Goal: Check status

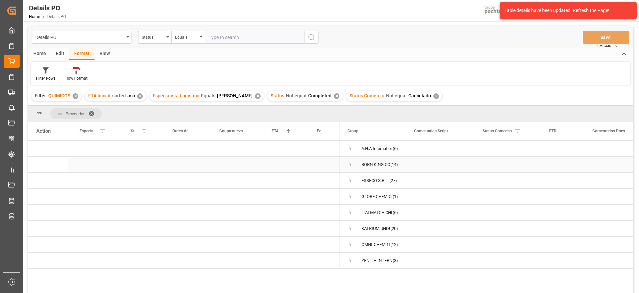
click at [245, 151] on div "Press SPACE to select this row." at bounding box center [234, 148] width 52 height 16
click at [350, 148] on span "Press SPACE to select this row." at bounding box center [351, 148] width 6 height 6
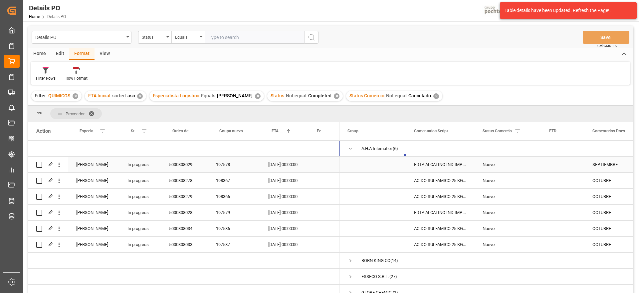
click at [437, 166] on div "EDTA ALCALINO IND IMP SAC 25 KG (59620)" at bounding box center [440, 164] width 69 height 16
click at [366, 170] on span "Press SPACE to select this row." at bounding box center [373, 164] width 51 height 15
click at [277, 166] on div "[DATE] 00:00:00" at bounding box center [282, 164] width 45 height 16
click at [435, 181] on div "ACIDO SULFAMICO 25 KG SAC (22300)" at bounding box center [440, 180] width 69 height 16
click at [600, 178] on div "OCTUBRE" at bounding box center [619, 180] width 68 height 16
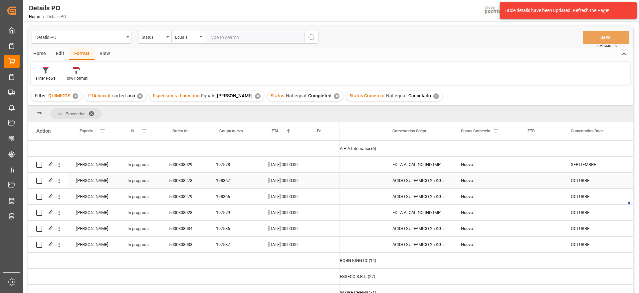
scroll to position [0, 22]
click at [586, 164] on div "SEPTIEMBRE" at bounding box center [597, 164] width 68 height 16
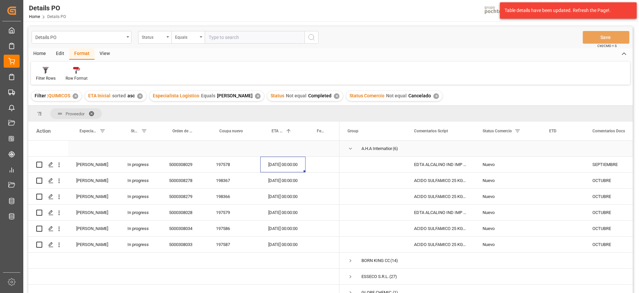
click at [353, 148] on span "Press SPACE to select this row." at bounding box center [351, 148] width 6 height 6
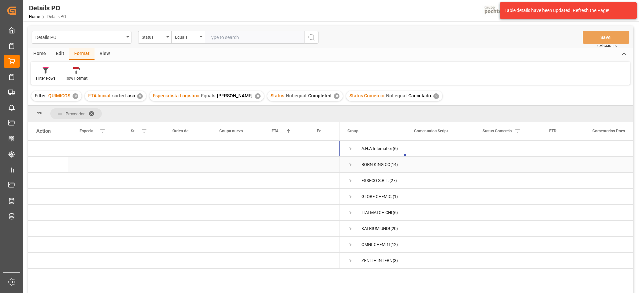
click at [350, 162] on span "Press SPACE to select this row." at bounding box center [351, 164] width 6 height 6
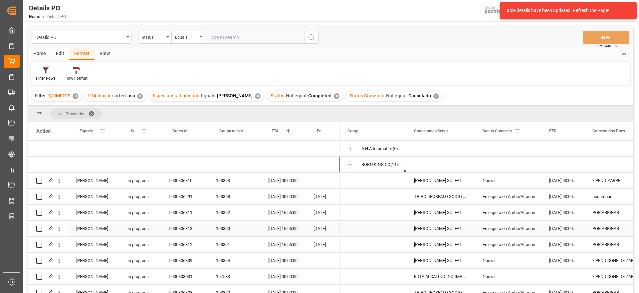
click at [520, 225] on div "En espera de Arribo/Atraque" at bounding box center [508, 228] width 51 height 15
click at [515, 195] on div "En espera de Arribo/Atraque" at bounding box center [508, 196] width 51 height 15
click at [273, 196] on div "[DATE] 00:00:00" at bounding box center [282, 196] width 45 height 16
click at [458, 197] on div "TRIPOLIFOSFATO SODIO POLVO IMP SACO 25KG" at bounding box center [440, 196] width 69 height 16
click at [429, 211] on div "[PERSON_NAME] SULFATO SODIO 70% GRANEL FB" at bounding box center [440, 212] width 69 height 16
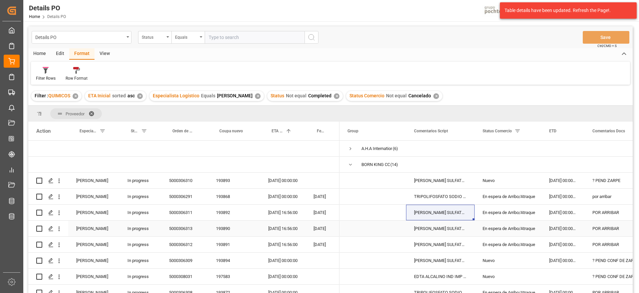
click at [440, 227] on div "[PERSON_NAME] SULFATO SODIO 70% GRANEL FB" at bounding box center [440, 228] width 69 height 16
click at [503, 212] on div "En espera de Arribo/Atraque" at bounding box center [508, 212] width 51 height 15
click at [610, 198] on div "por arribar" at bounding box center [619, 196] width 68 height 16
click at [607, 177] on div "? PEND ZARPE" at bounding box center [619, 180] width 68 height 16
click at [429, 181] on div "[PERSON_NAME] SULFATO SODIO 70% GRANEL FB" at bounding box center [440, 180] width 69 height 16
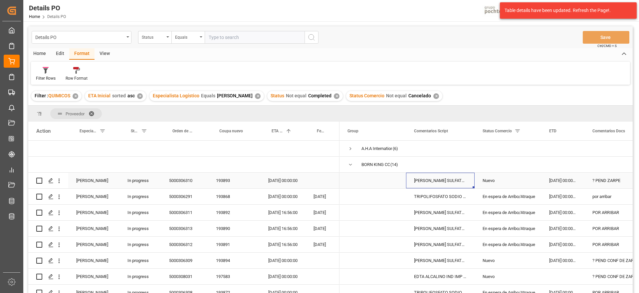
click at [611, 179] on div "? PEND ZARPE" at bounding box center [619, 180] width 68 height 16
click at [284, 179] on div "[DATE] 00:00:00" at bounding box center [282, 180] width 45 height 16
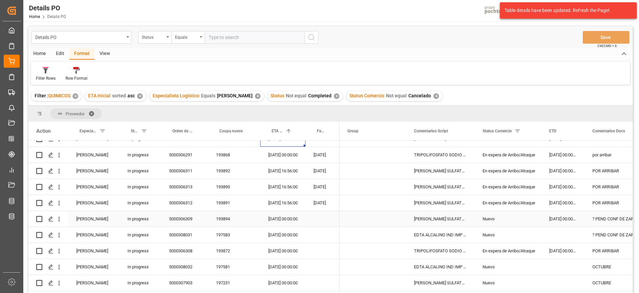
click at [286, 218] on div "[DATE] 00:00:00" at bounding box center [282, 219] width 45 height 16
click at [454, 278] on div "[PERSON_NAME] SULFATO SODIO 70% GRANEL FB" at bounding box center [440, 283] width 69 height 16
click at [460, 220] on div "[PERSON_NAME] SULFATO SODIO 70% GRANEL FB" at bounding box center [440, 219] width 69 height 16
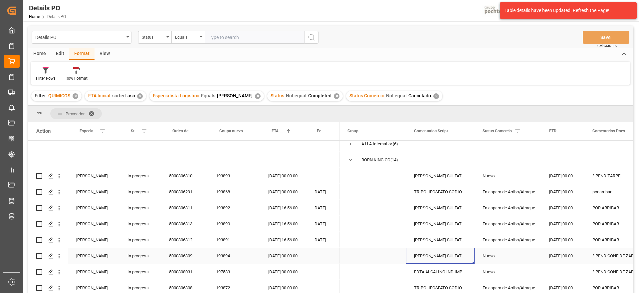
scroll to position [0, 0]
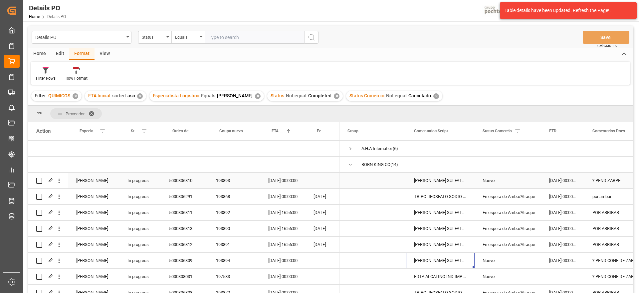
click at [288, 181] on div "[DATE] 00:00:00" at bounding box center [282, 180] width 45 height 16
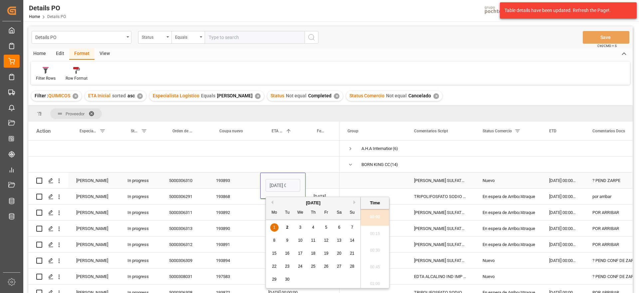
scroll to position [768, 0]
click at [339, 251] on span "20" at bounding box center [339, 253] width 4 height 5
type input "[DATE] 00:00"
click at [324, 180] on div "Press SPACE to select this row." at bounding box center [323, 180] width 34 height 16
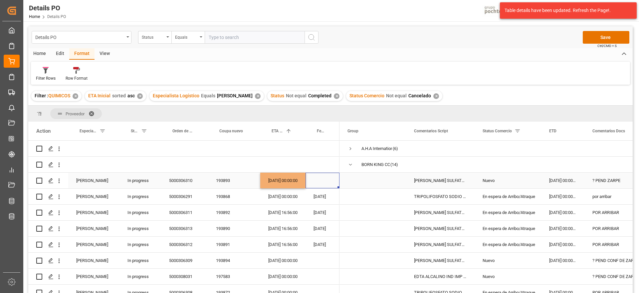
click at [279, 182] on div "[DATE] 00:00:00" at bounding box center [282, 180] width 45 height 16
click at [284, 198] on div "[DATE] 00:00:00" at bounding box center [282, 196] width 45 height 16
click at [601, 177] on div "? PEND ZARPE" at bounding box center [619, 180] width 68 height 16
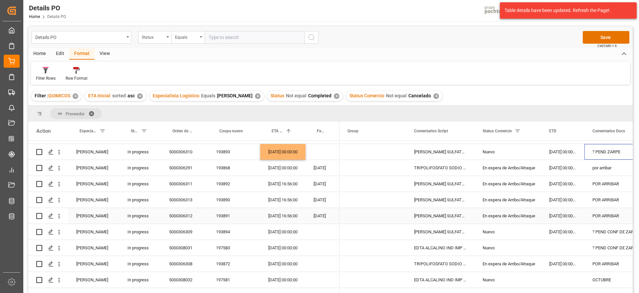
scroll to position [42, 0]
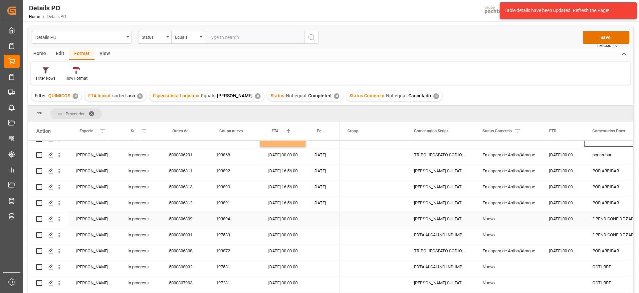
click at [281, 216] on div "[DATE] 00:00:00" at bounding box center [282, 219] width 45 height 16
click at [285, 231] on div "[DATE] 00:00:00" at bounding box center [282, 235] width 45 height 16
click at [280, 221] on div "[DATE] 00:00:00" at bounding box center [282, 219] width 45 height 16
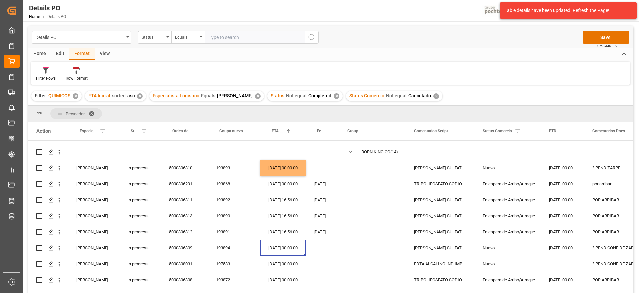
scroll to position [0, 0]
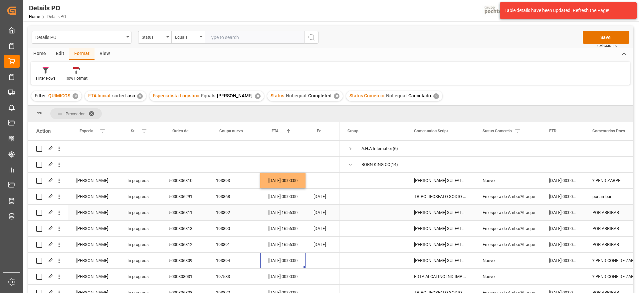
click at [276, 211] on div "[DATE] 16:56:00" at bounding box center [282, 212] width 45 height 16
click at [284, 175] on div "[DATE] 00:00:00" at bounding box center [282, 180] width 45 height 16
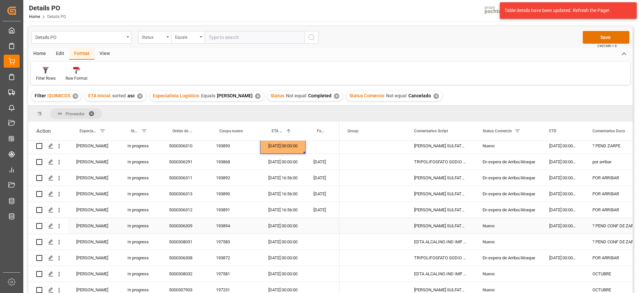
scroll to position [42, 0]
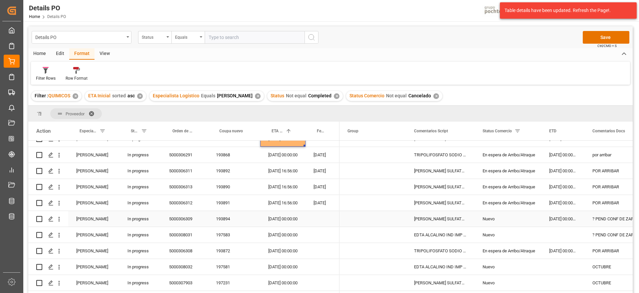
click at [274, 220] on div "[DATE] 00:00:00" at bounding box center [282, 219] width 45 height 16
click at [227, 281] on div "197231" at bounding box center [234, 283] width 52 height 16
click at [285, 279] on div "[DATE] 00:00:00" at bounding box center [282, 283] width 45 height 16
click at [602, 222] on div "? PEND CONF DE ZARPE" at bounding box center [619, 219] width 68 height 16
click at [602, 233] on div "? PEND CONF DE ZARPE" at bounding box center [619, 235] width 68 height 16
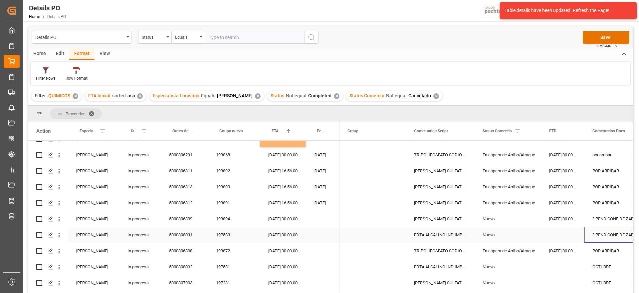
click at [567, 233] on div "Press SPACE to select this row." at bounding box center [562, 235] width 43 height 16
click at [524, 249] on div "En espera de Arribo/Atraque" at bounding box center [508, 250] width 51 height 15
click at [500, 224] on div "Nuevo" at bounding box center [508, 218] width 51 height 15
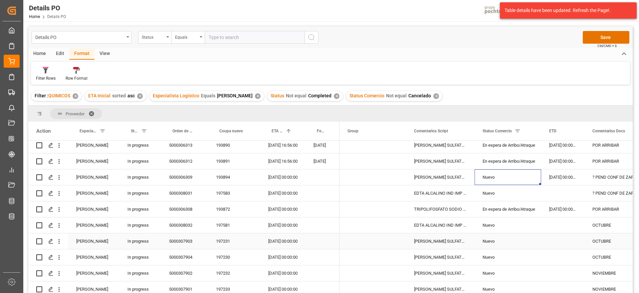
click at [427, 240] on div "[PERSON_NAME] SULFATO SODIO 70% GRANEL FB" at bounding box center [440, 241] width 69 height 16
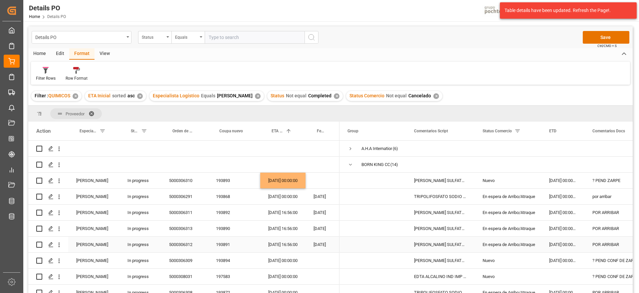
scroll to position [42, 0]
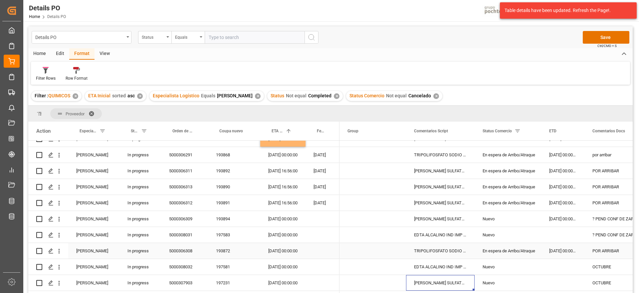
click at [502, 252] on div "En espera de Arribo/Atraque" at bounding box center [508, 250] width 51 height 15
click at [450, 254] on div "TRIPOLIFOSFATO SODIO POLVO IMP SACO 25KG" at bounding box center [440, 251] width 69 height 16
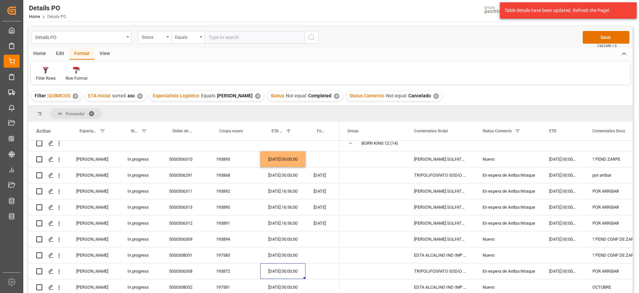
scroll to position [0, 0]
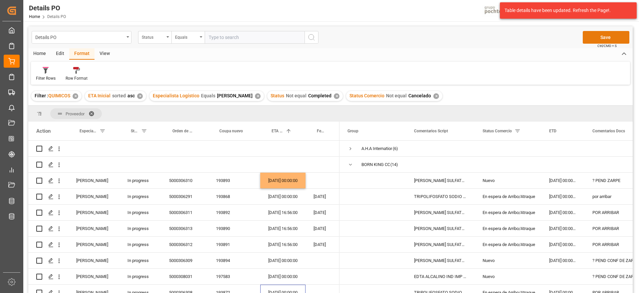
click at [608, 41] on button "Save" at bounding box center [606, 37] width 47 height 13
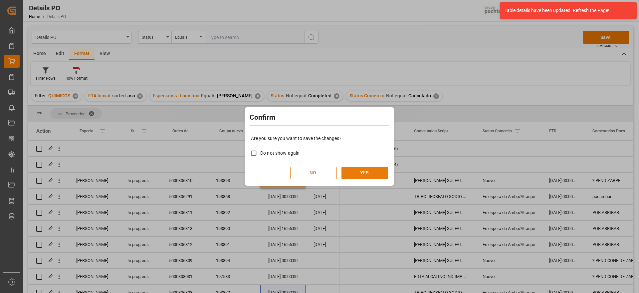
click at [374, 172] on button "YES" at bounding box center [365, 172] width 47 height 13
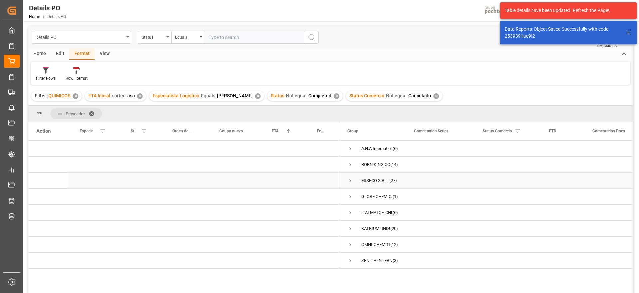
click at [351, 180] on span "Press SPACE to select this row." at bounding box center [351, 180] width 6 height 6
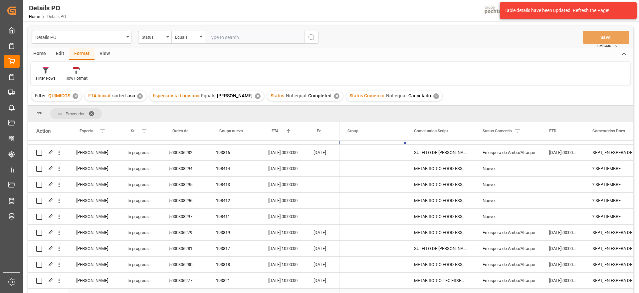
scroll to position [42, 0]
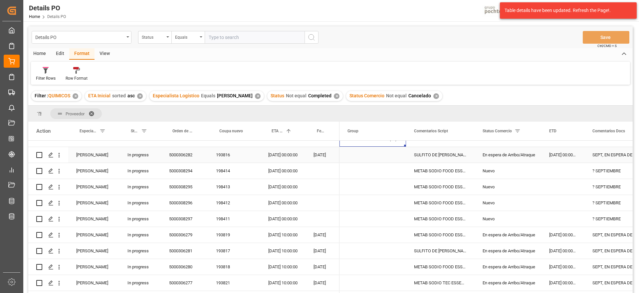
click at [285, 149] on div "[DATE] 00:00:00" at bounding box center [282, 155] width 45 height 16
click at [445, 155] on div "SULFITO DE [PERSON_NAME] 25 KG SAC (23258" at bounding box center [440, 155] width 69 height 16
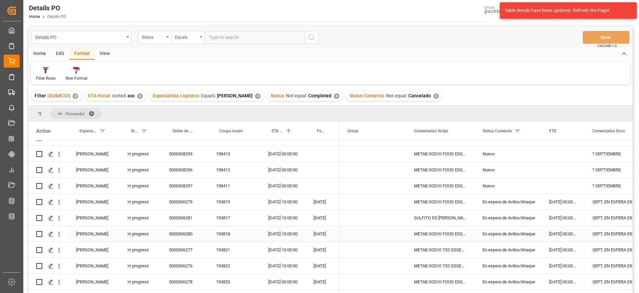
scroll to position [83, 0]
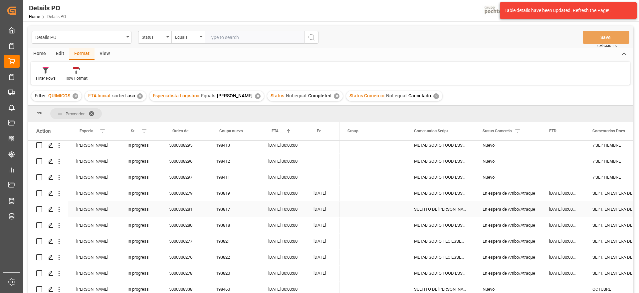
click at [506, 201] on div "En espera de Arribo/Atraque" at bounding box center [508, 208] width 51 height 15
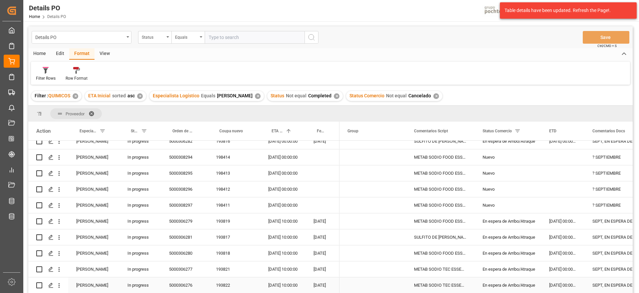
scroll to position [42, 0]
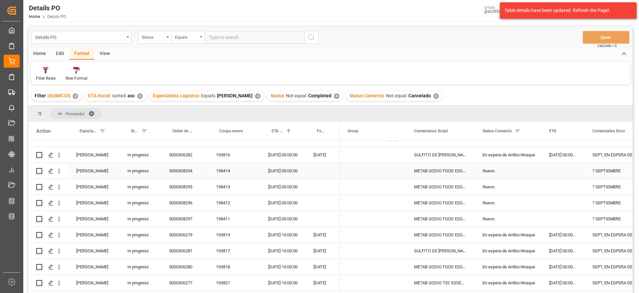
click at [501, 173] on div "Nuevo" at bounding box center [508, 170] width 51 height 15
click at [219, 170] on div "198414" at bounding box center [234, 171] width 52 height 16
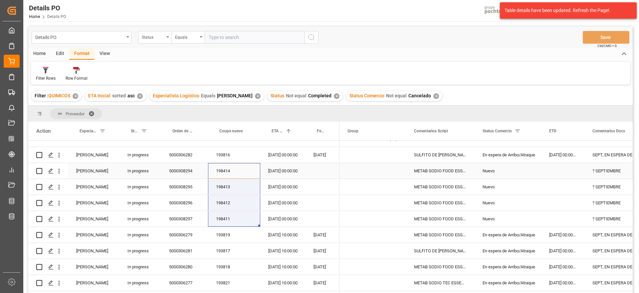
click at [288, 171] on div "[DATE] 00:00:00" at bounding box center [282, 171] width 45 height 16
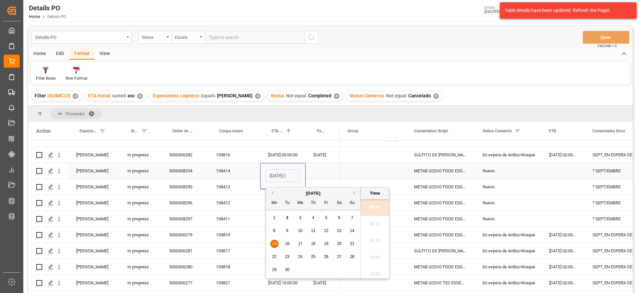
scroll to position [768, 0]
click at [288, 269] on span "30" at bounding box center [287, 269] width 4 height 5
type input "[DATE] 00:00"
click at [316, 167] on div "Press SPACE to select this row." at bounding box center [323, 171] width 34 height 16
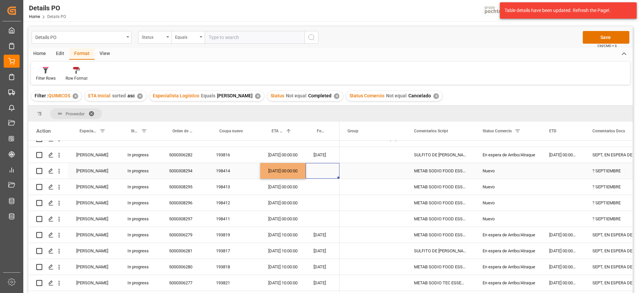
click at [278, 172] on div "[DATE] 00:00:00" at bounding box center [282, 171] width 45 height 16
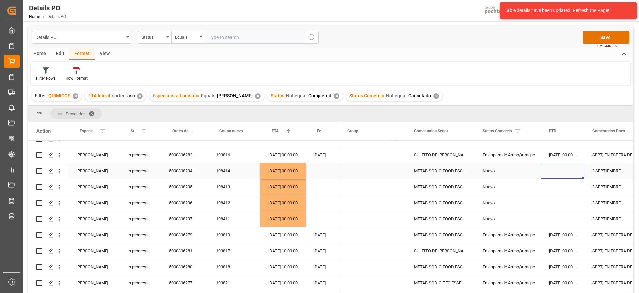
click at [564, 177] on div "Press SPACE to select this row." at bounding box center [562, 171] width 43 height 16
click at [509, 207] on div "Nuevo" at bounding box center [508, 202] width 51 height 15
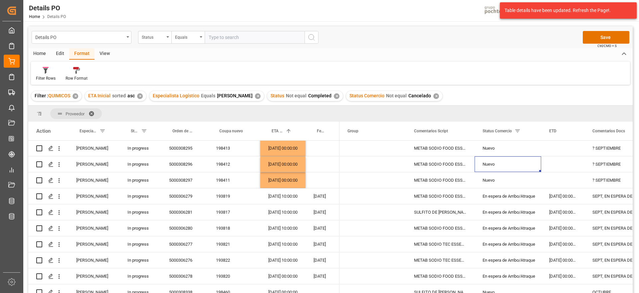
scroll to position [0, 0]
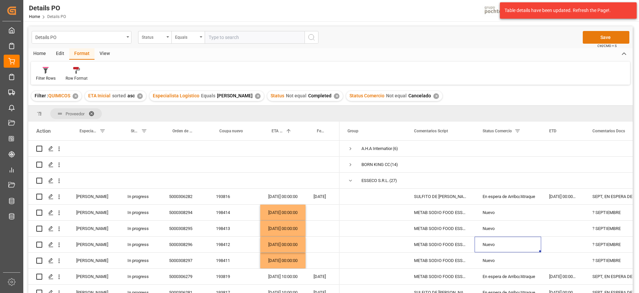
click at [605, 35] on button "Save" at bounding box center [606, 37] width 47 height 13
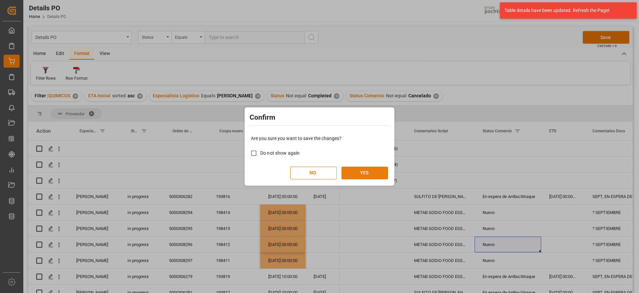
click at [366, 175] on button "YES" at bounding box center [365, 172] width 47 height 13
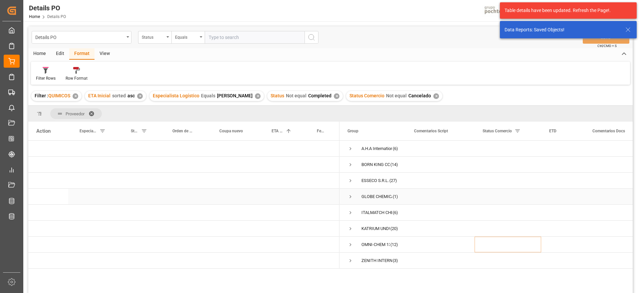
click at [351, 194] on span "Press SPACE to select this row." at bounding box center [351, 196] width 6 height 6
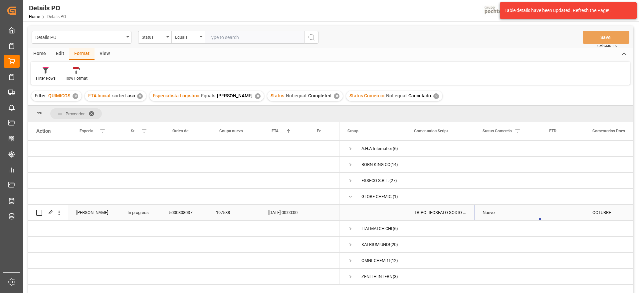
click at [494, 214] on div "Nuevo" at bounding box center [508, 212] width 51 height 15
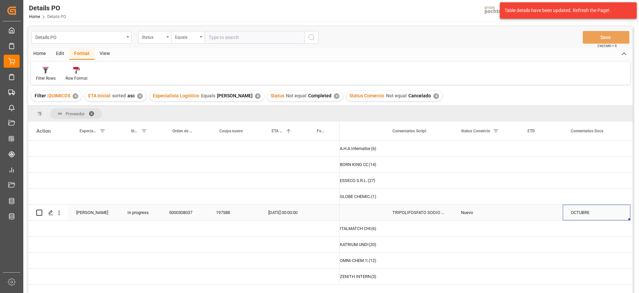
click at [414, 217] on div "TRIPOLIFOSFATO SODIO POLVO IMP SACO 25KG" at bounding box center [418, 212] width 69 height 16
click at [369, 212] on span "Press SPACE to select this row." at bounding box center [351, 212] width 51 height 15
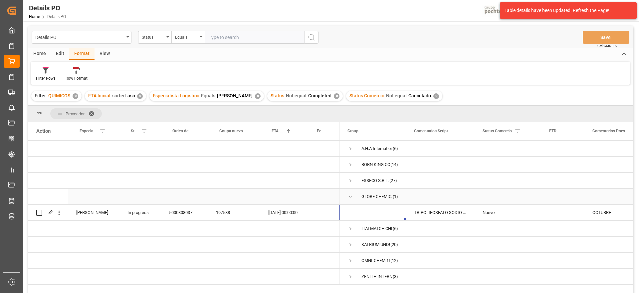
click at [351, 196] on span "Press SPACE to select this row." at bounding box center [351, 196] width 6 height 6
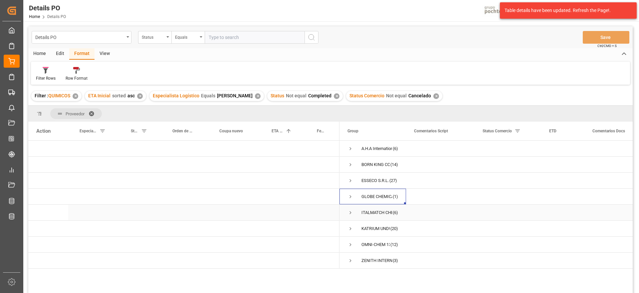
click at [349, 211] on span "Press SPACE to select this row." at bounding box center [351, 212] width 6 height 6
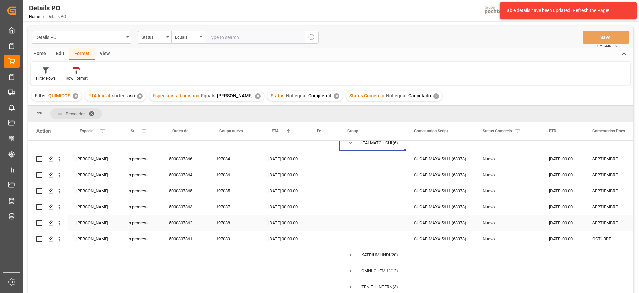
scroll to position [30, 0]
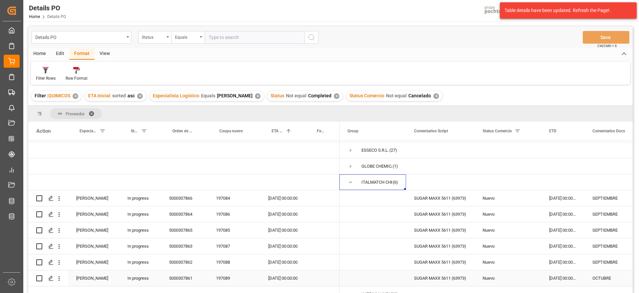
click at [562, 278] on div "[DATE] 00:00:00" at bounding box center [562, 278] width 43 height 16
click at [206, 277] on div "5000307861" at bounding box center [184, 278] width 47 height 16
click at [230, 280] on div "197089" at bounding box center [234, 278] width 52 height 16
click at [557, 277] on div "[DATE] 00:00:00" at bounding box center [562, 278] width 43 height 16
click at [611, 277] on div "OCTUBRE" at bounding box center [619, 278] width 68 height 16
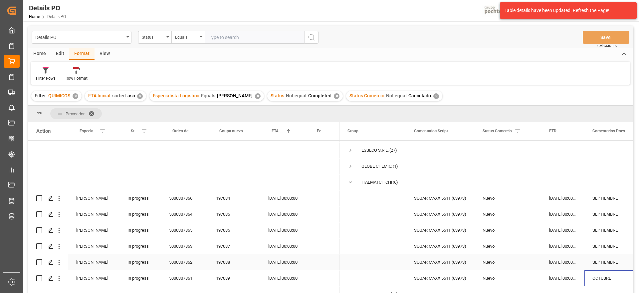
click at [601, 254] on div "SEPTIEMBRE" at bounding box center [619, 262] width 68 height 16
click at [351, 181] on span "Press SPACE to select this row." at bounding box center [351, 182] width 6 height 6
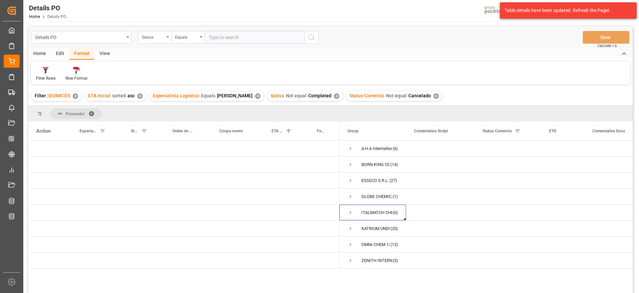
scroll to position [0, 0]
click at [351, 227] on span "Press SPACE to select this row." at bounding box center [351, 228] width 6 height 6
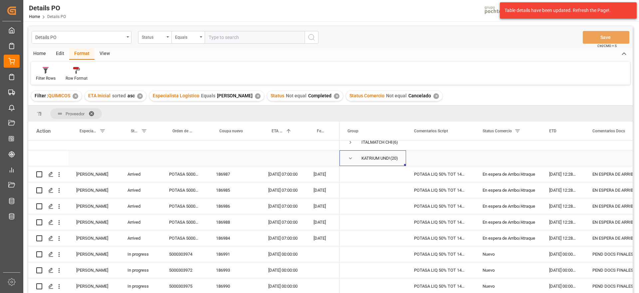
scroll to position [83, 0]
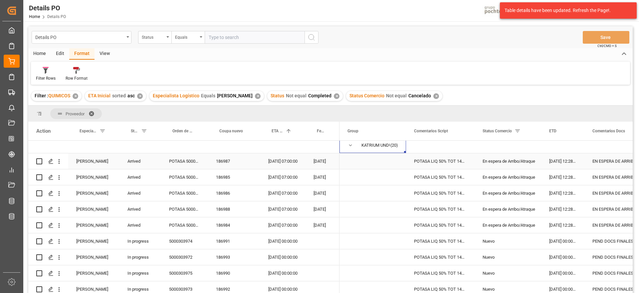
click at [511, 161] on div "En espera de Arribo/Atraque" at bounding box center [508, 160] width 51 height 15
click at [276, 158] on div "[DATE] 07:00:00" at bounding box center [282, 161] width 45 height 16
click at [280, 227] on div "[DATE] 07:00:00" at bounding box center [282, 225] width 45 height 16
click at [501, 221] on div "En espera de Arribo/Atraque" at bounding box center [508, 224] width 51 height 15
click at [496, 245] on div "Nuevo" at bounding box center [508, 240] width 51 height 15
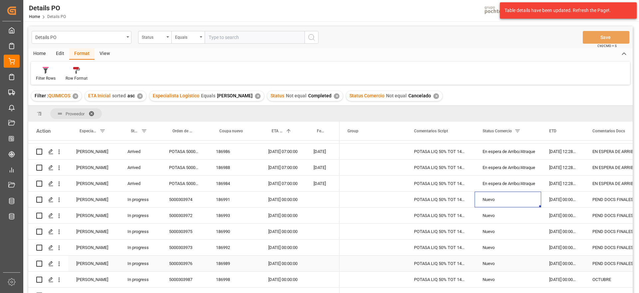
scroll to position [166, 0]
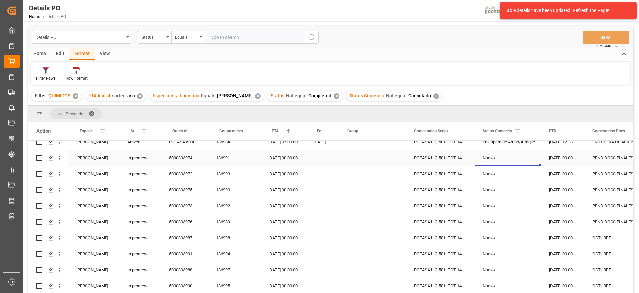
click at [285, 157] on div "[DATE] 00:00:00" at bounding box center [282, 158] width 45 height 16
click at [279, 222] on div "[DATE] 00:00:00" at bounding box center [282, 222] width 45 height 16
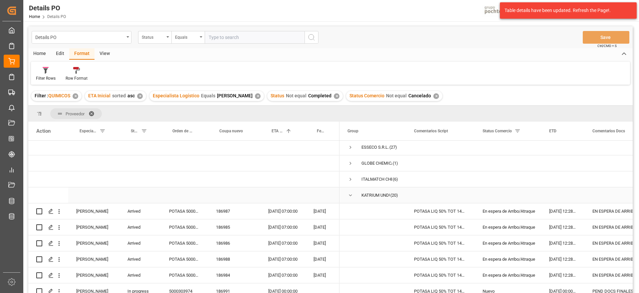
scroll to position [46, 0]
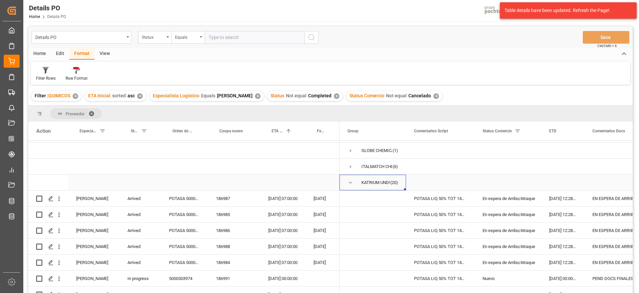
click at [350, 183] on span "Press SPACE to select this row." at bounding box center [351, 182] width 6 height 6
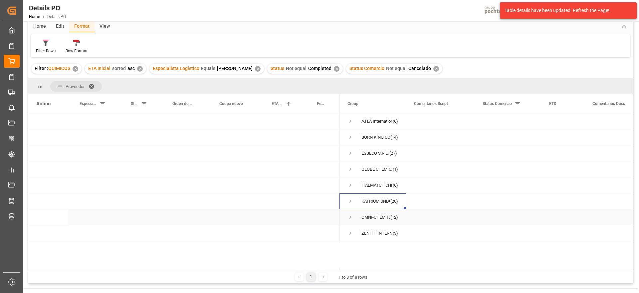
scroll to position [42, 0]
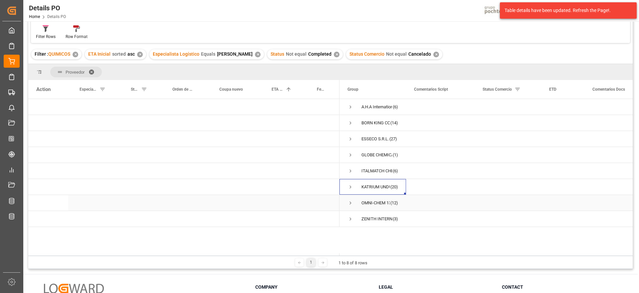
click at [351, 202] on span "Press SPACE to select this row." at bounding box center [351, 203] width 6 height 6
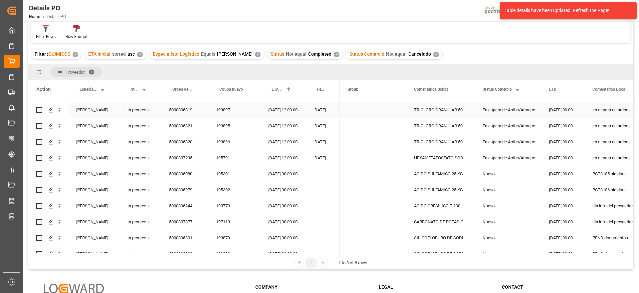
scroll to position [83, 0]
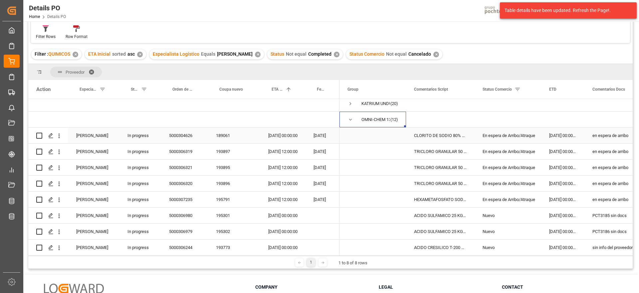
click at [507, 138] on div "En espera de Arribo/Atraque" at bounding box center [508, 135] width 51 height 15
click at [279, 130] on div "[DATE] 00:00:00" at bounding box center [282, 135] width 45 height 16
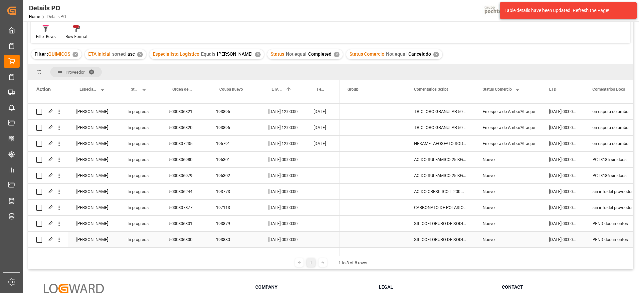
scroll to position [125, 0]
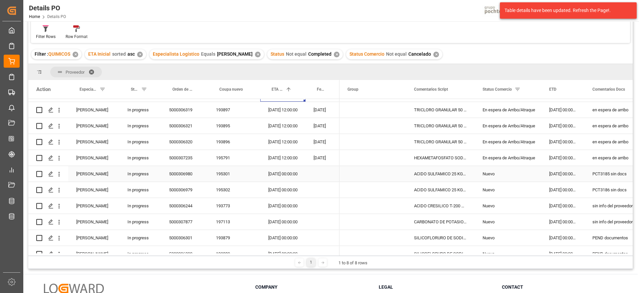
click at [598, 179] on div "PCT3185 sin docs" at bounding box center [619, 174] width 68 height 16
click at [286, 176] on div "[DATE] 00:00:00" at bounding box center [282, 174] width 45 height 16
click at [433, 177] on div "ACIDO SULFAMICO 25 KG SAC (22300)" at bounding box center [440, 174] width 69 height 16
click at [443, 192] on div "ACIDO SULFAMICO 25 KG SAC (22300)" at bounding box center [440, 190] width 69 height 16
click at [560, 173] on div "[DATE] 00:00:00" at bounding box center [562, 174] width 43 height 16
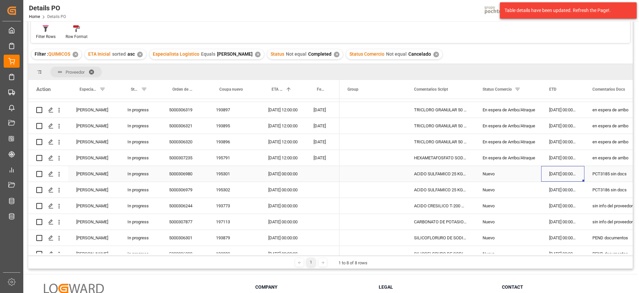
click at [290, 177] on div "[DATE] 00:00:00" at bounding box center [282, 174] width 45 height 16
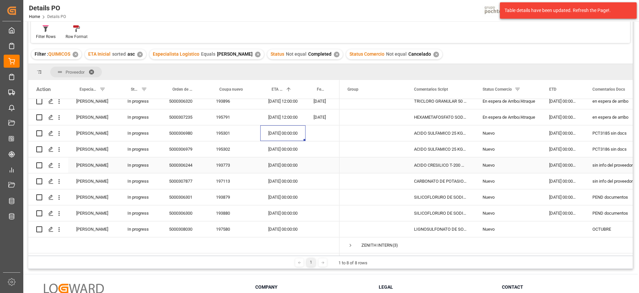
click at [559, 166] on div "[DATE] 00:00:00" at bounding box center [562, 165] width 43 height 16
click at [447, 167] on div "ACIDO CRESILICO T-200 KG (90387)" at bounding box center [440, 165] width 69 height 16
click at [600, 164] on div "sin info del proveedor" at bounding box center [619, 165] width 68 height 16
click at [595, 167] on input "sin info del proveedor" at bounding box center [618, 168] width 57 height 13
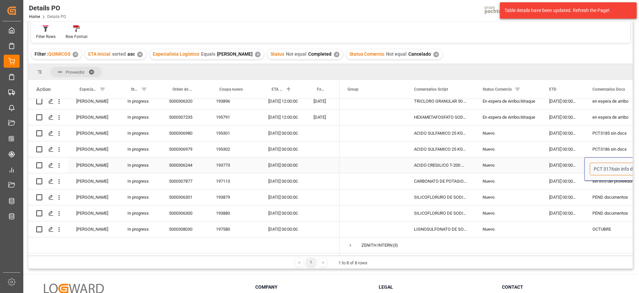
type input "PCT 3176 sin info del proveedor"
click at [563, 165] on div "[DATE] 00:00:00" at bounding box center [562, 165] width 43 height 16
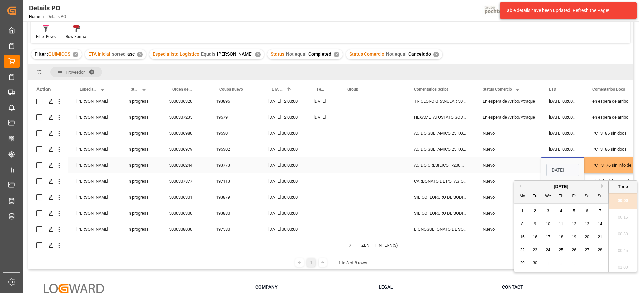
scroll to position [785, 0]
click at [523, 208] on span "1" at bounding box center [522, 210] width 2 height 5
type input "[DATE] 00:00"
click at [517, 161] on div "Nuevo" at bounding box center [508, 164] width 51 height 15
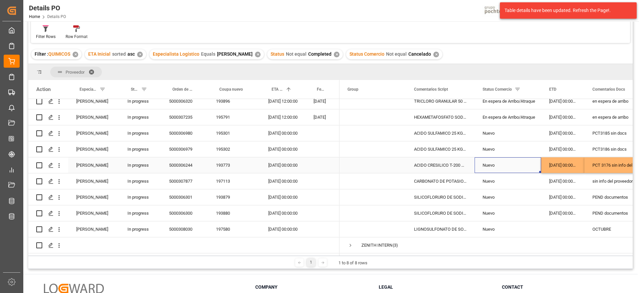
click at [272, 163] on div "[DATE] 00:00:00" at bounding box center [282, 165] width 45 height 16
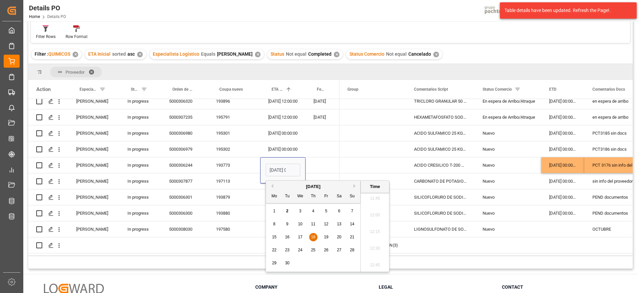
click at [275, 261] on span "29" at bounding box center [274, 262] width 4 height 5
type input "[DATE] 00:00"
click at [460, 165] on div "ACIDO CRESILICO T-200 KG (90387)" at bounding box center [440, 165] width 69 height 16
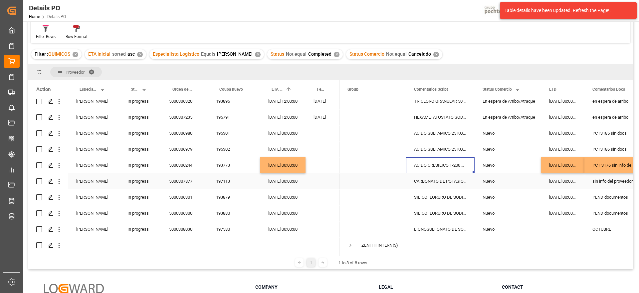
click at [455, 181] on div "CARBONATO DE POTASIO POLVO SAC 25 KG IMP" at bounding box center [440, 181] width 69 height 16
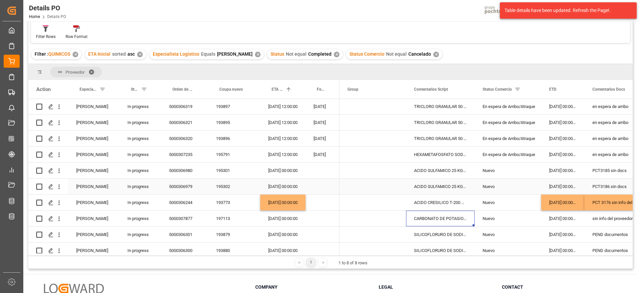
scroll to position [83, 0]
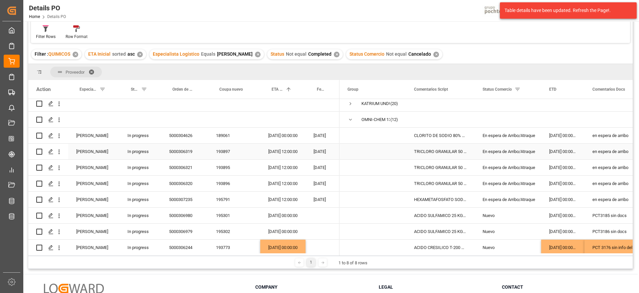
click at [436, 151] on div "TRICLORO GRANULAR 50 KG CUBETA (23291)" at bounding box center [440, 151] width 69 height 16
click at [440, 182] on div "TRICLORO GRANULAR 50 KG CUBETA (23291)" at bounding box center [440, 183] width 69 height 16
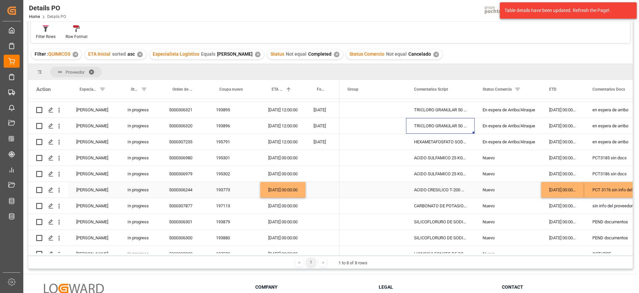
scroll to position [168, 0]
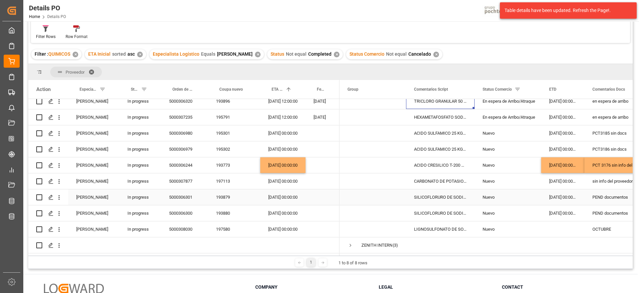
click at [278, 197] on div "[DATE] 00:00:00" at bounding box center [282, 197] width 45 height 16
click at [602, 197] on div "PEND documentos" at bounding box center [619, 197] width 68 height 16
click at [594, 198] on input "PEND documentos" at bounding box center [618, 200] width 57 height 13
click at [479, 167] on div "Nuevo" at bounding box center [508, 165] width 67 height 16
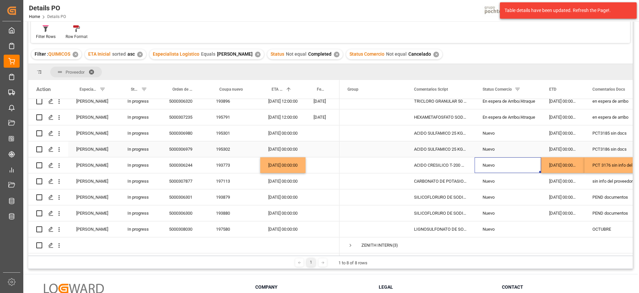
click at [452, 141] on div "ACIDO SULFAMICO 25 KG SAC (22300)" at bounding box center [440, 149] width 69 height 16
click at [608, 130] on div "PCT3185 sin docs" at bounding box center [619, 133] width 68 height 16
click at [570, 130] on div "[DATE] 00:00:00" at bounding box center [562, 133] width 43 height 16
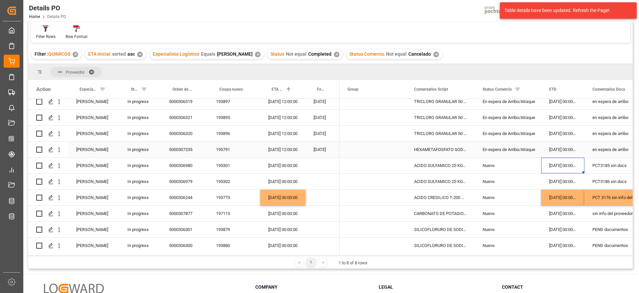
scroll to position [126, 0]
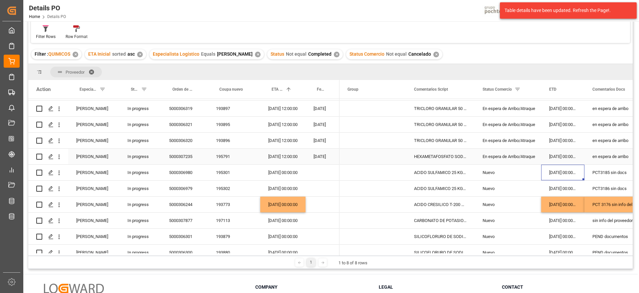
click at [440, 156] on div "HEXAMETAFOSFATO SODIO TEC POLVO IMP S-25" at bounding box center [440, 156] width 69 height 16
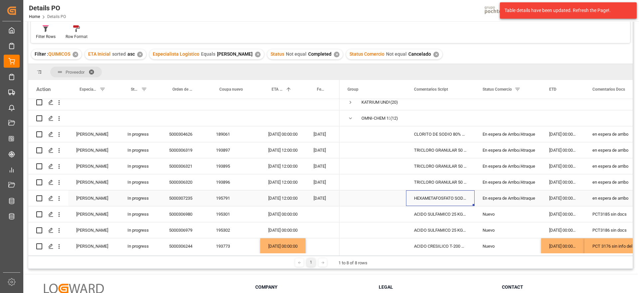
click at [442, 196] on div "HEXAMETAFOSFATO SODIO TEC POLVO IMP S-25" at bounding box center [440, 198] width 69 height 16
click at [231, 196] on div "195791" at bounding box center [234, 198] width 52 height 16
drag, startPoint x: 600, startPoint y: 187, endPoint x: 577, endPoint y: 224, distance: 43.3
click at [600, 187] on div "en espera de arribo" at bounding box center [619, 182] width 68 height 16
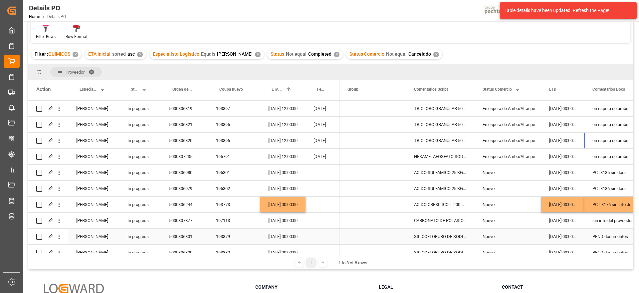
scroll to position [168, 0]
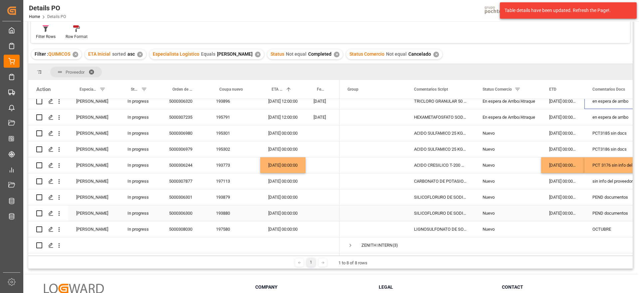
click at [555, 214] on div "[DATE] 00:00:00" at bounding box center [562, 213] width 43 height 16
click at [559, 227] on div "Press SPACE to select this row." at bounding box center [562, 229] width 43 height 16
click at [436, 221] on div "LIGNOSULFONATO DE SODIO SAC 25 KG (56733" at bounding box center [440, 229] width 69 height 16
click at [615, 226] on div "OCTUBRE" at bounding box center [619, 229] width 68 height 16
click at [437, 199] on div "SILICOFLORURO DE SODIO 25 KG SAC (23208)" at bounding box center [440, 197] width 69 height 16
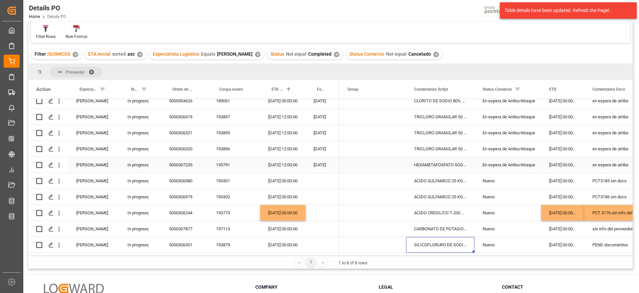
scroll to position [126, 0]
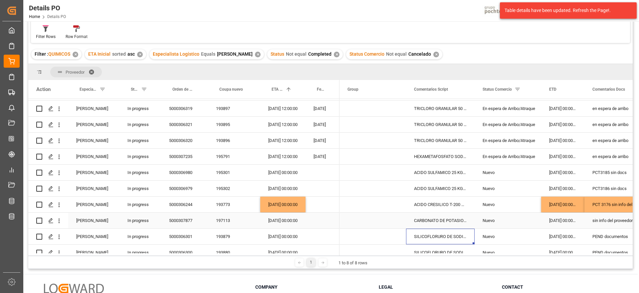
click at [437, 221] on div "CARBONATO DE POTASIO POLVO SAC 25 KG IMP" at bounding box center [440, 220] width 69 height 16
click at [566, 220] on div "[DATE] 00:00:00" at bounding box center [562, 220] width 43 height 16
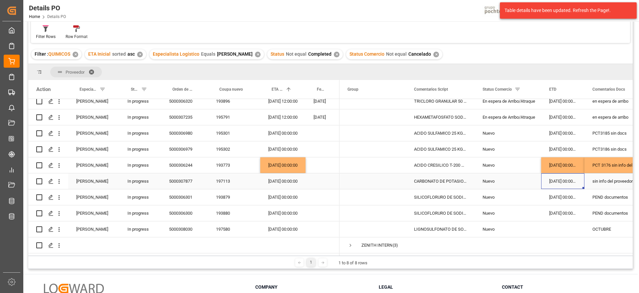
click at [593, 178] on div "sin info del proveedor" at bounding box center [619, 181] width 68 height 16
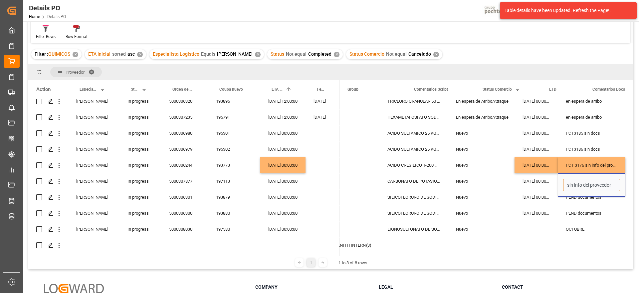
scroll to position [0, 27]
drag, startPoint x: 592, startPoint y: 183, endPoint x: 632, endPoint y: 181, distance: 40.7
click at [632, 181] on div "(6)" at bounding box center [330, 176] width 604 height 154
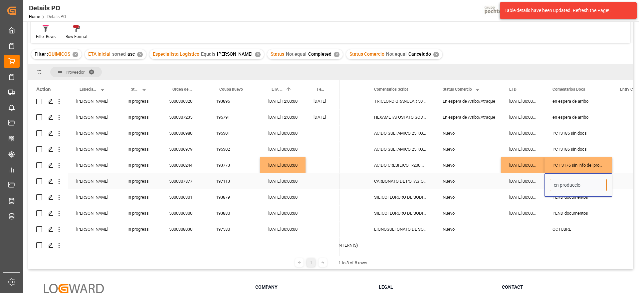
type input "en produccion"
click at [563, 224] on div "OCTUBRE" at bounding box center [579, 229] width 68 height 16
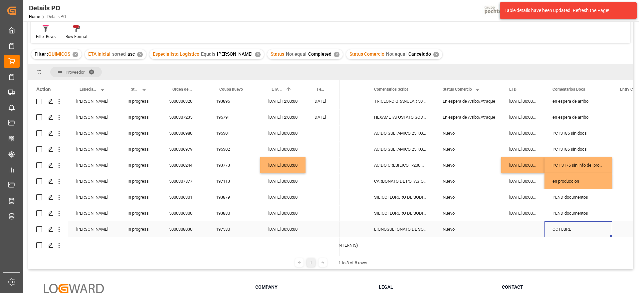
click at [577, 224] on div "OCTUBRE" at bounding box center [579, 229] width 68 height 16
click at [576, 227] on input "OCTUBRE" at bounding box center [578, 232] width 57 height 13
paste input "en produccion"
type input "OCTUBRE en produccion"
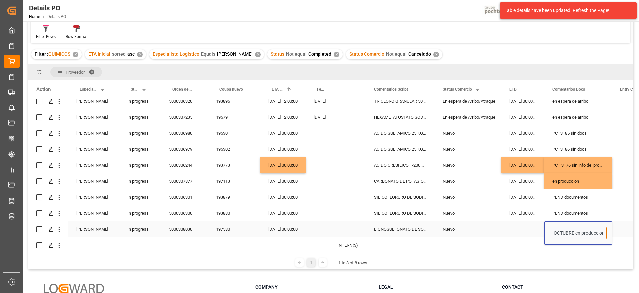
scroll to position [0, 2]
click at [576, 190] on div "PEND documentos" at bounding box center [579, 197] width 68 height 16
click at [573, 177] on div "en produccion" at bounding box center [579, 181] width 68 height 16
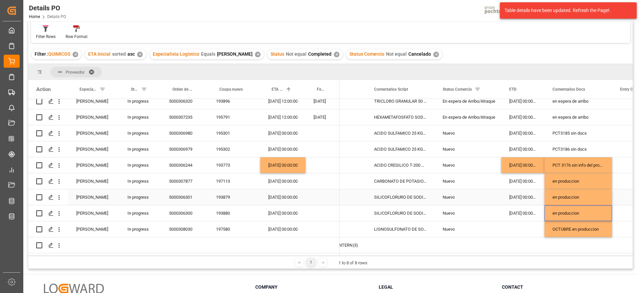
click at [570, 189] on div "en produccion" at bounding box center [579, 197] width 68 height 16
click at [268, 205] on div "[DATE] 00:00:00" at bounding box center [282, 213] width 45 height 16
click at [577, 178] on div "en produccion" at bounding box center [579, 181] width 68 height 16
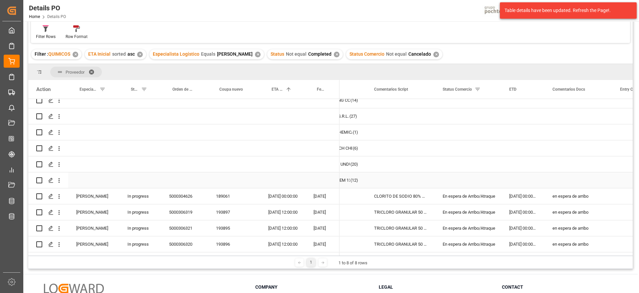
scroll to position [0, 0]
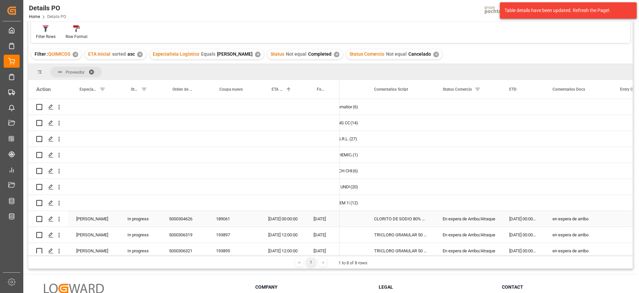
click at [296, 218] on div "[DATE] 00:00:00" at bounding box center [282, 219] width 45 height 16
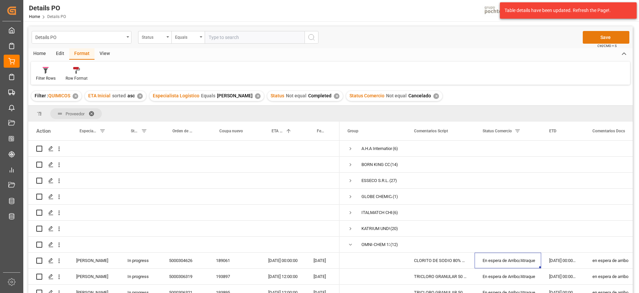
click at [616, 31] on button "Save" at bounding box center [606, 37] width 47 height 13
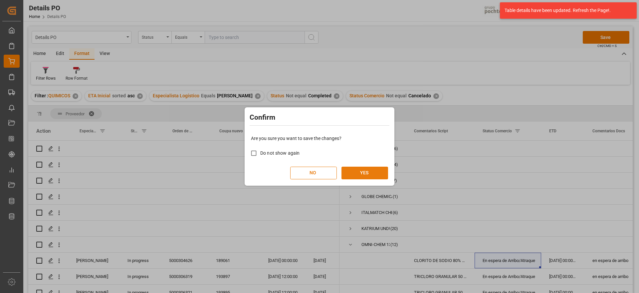
click at [363, 175] on button "YES" at bounding box center [365, 172] width 47 height 13
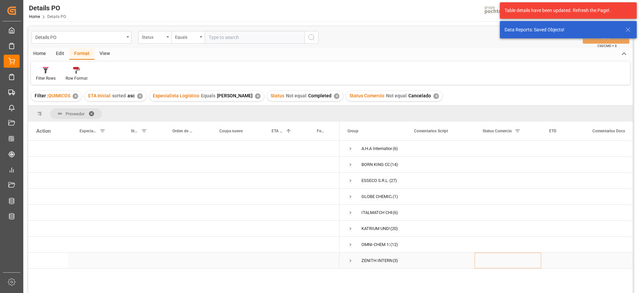
click at [350, 257] on span "Press SPACE to select this row." at bounding box center [351, 260] width 6 height 6
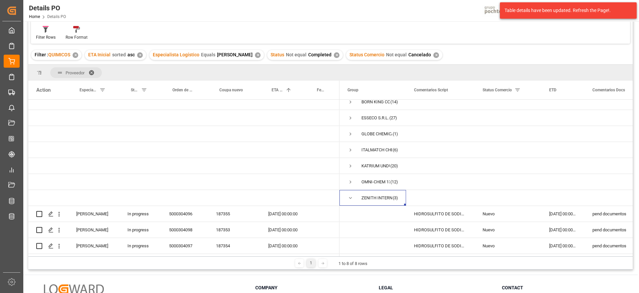
scroll to position [42, 0]
click at [561, 221] on div "[DATE] 00:00:00" at bounding box center [562, 229] width 43 height 16
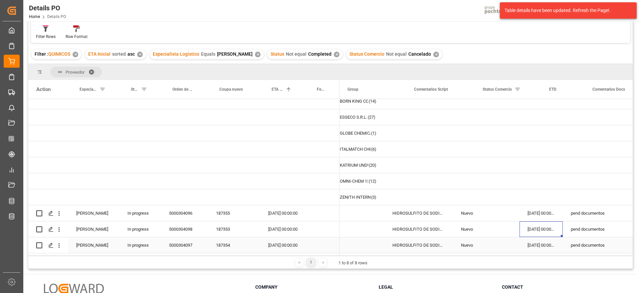
scroll to position [0, 22]
click at [311, 221] on div "Press SPACE to select this row." at bounding box center [323, 229] width 34 height 16
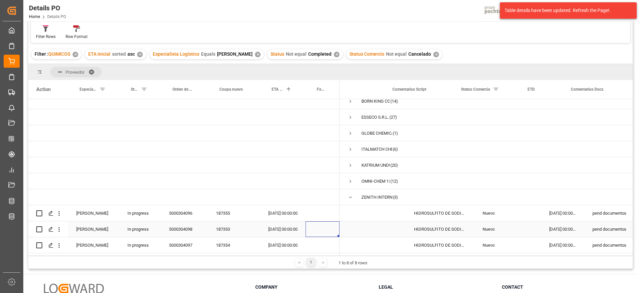
scroll to position [0, 0]
click at [350, 196] on span "Press SPACE to select this row." at bounding box center [351, 197] width 6 height 6
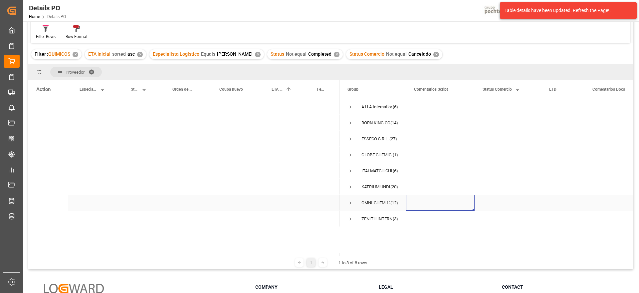
click at [462, 208] on div "Press SPACE to select this row." at bounding box center [440, 203] width 69 height 16
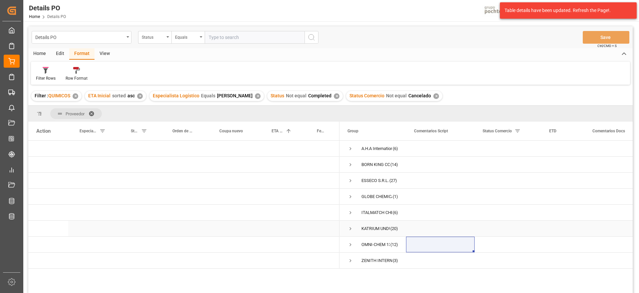
click at [456, 223] on div "Press SPACE to select this row." at bounding box center [440, 228] width 69 height 16
